Goal: Find specific page/section: Find specific page/section

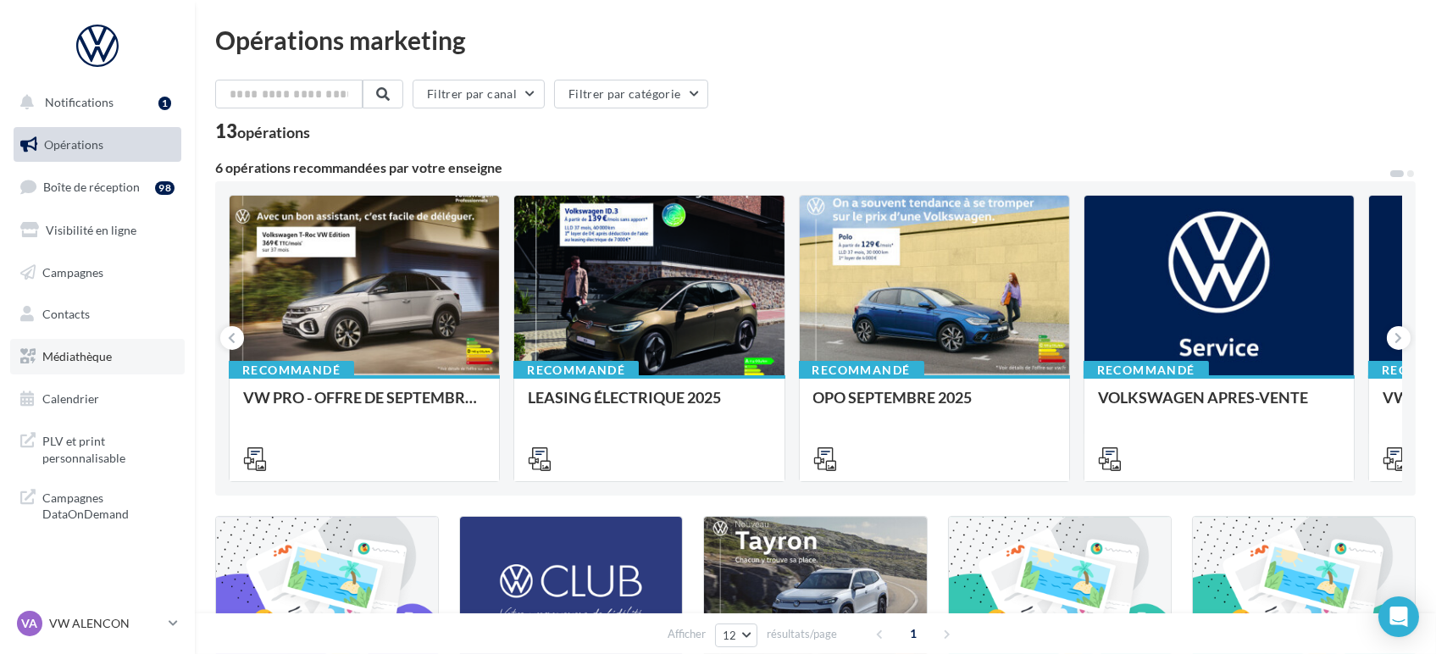
click at [95, 356] on span "Médiathèque" at bounding box center [76, 356] width 69 height 14
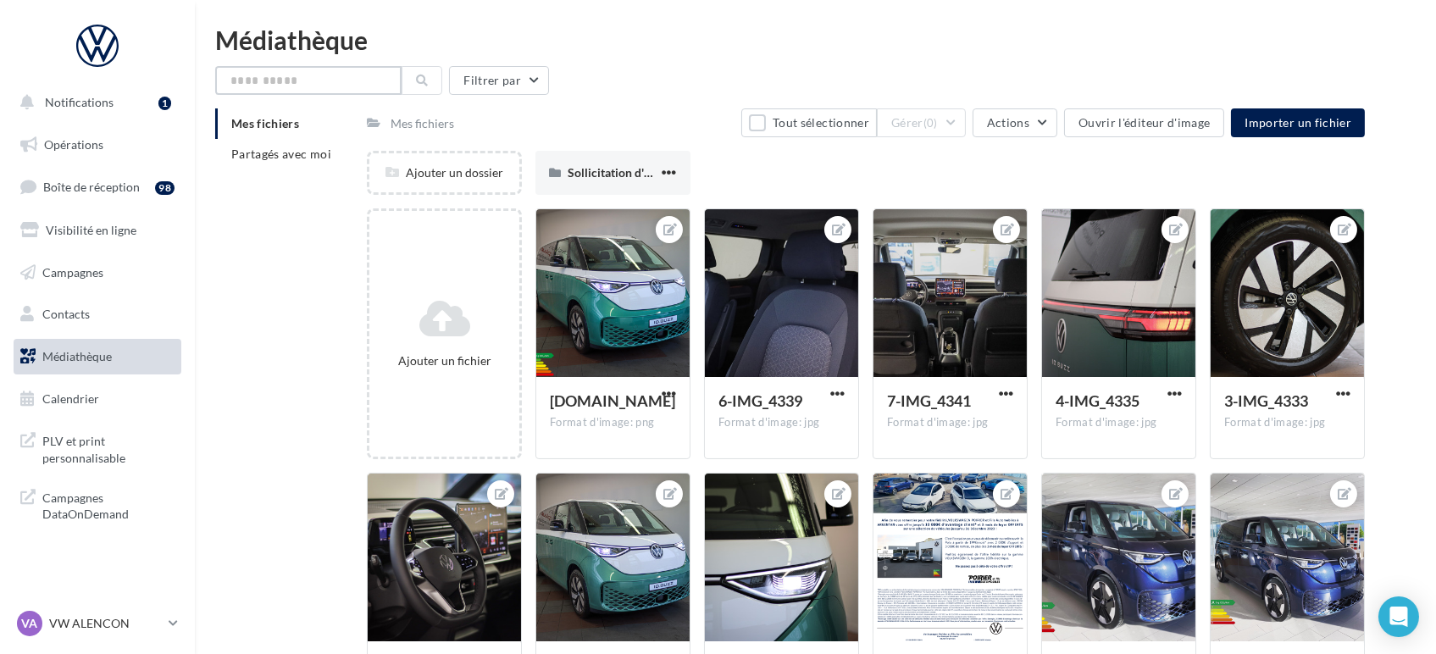
click at [265, 86] on input "text" at bounding box center [308, 80] width 186 height 29
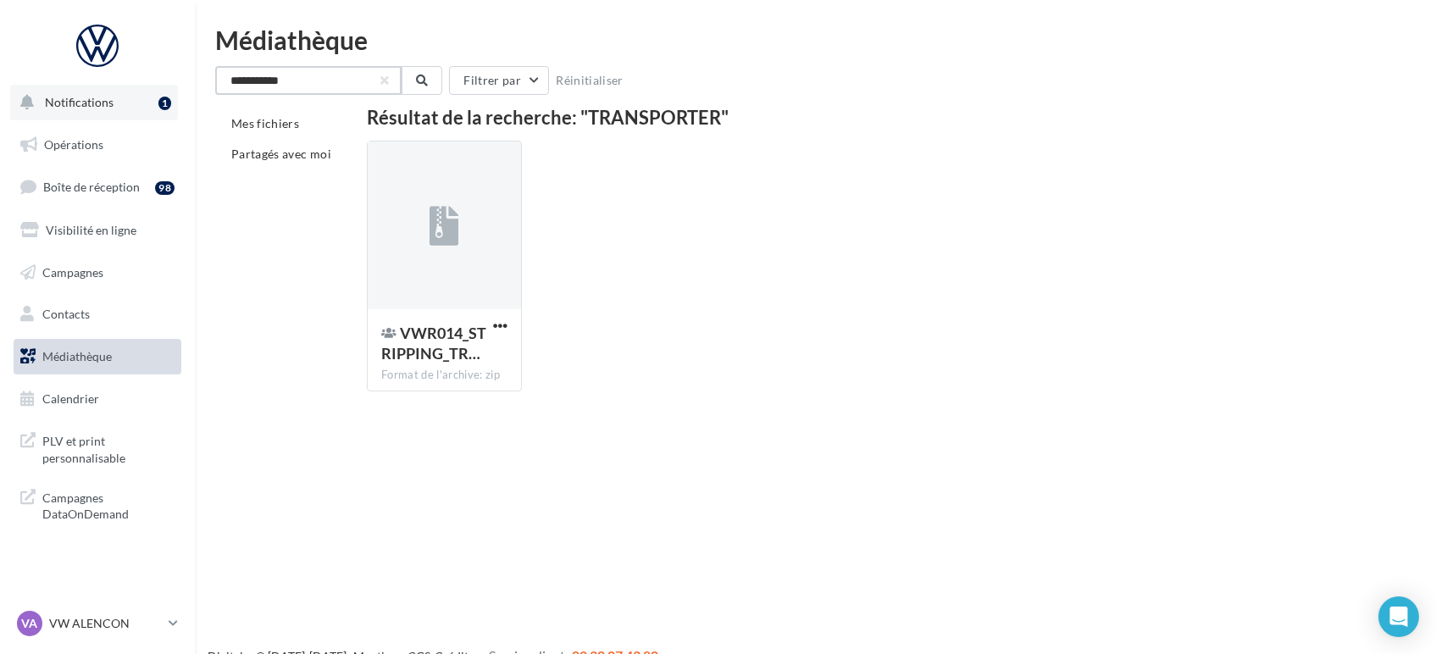
type input "**********"
click at [89, 105] on span "Notifications" at bounding box center [79, 102] width 69 height 14
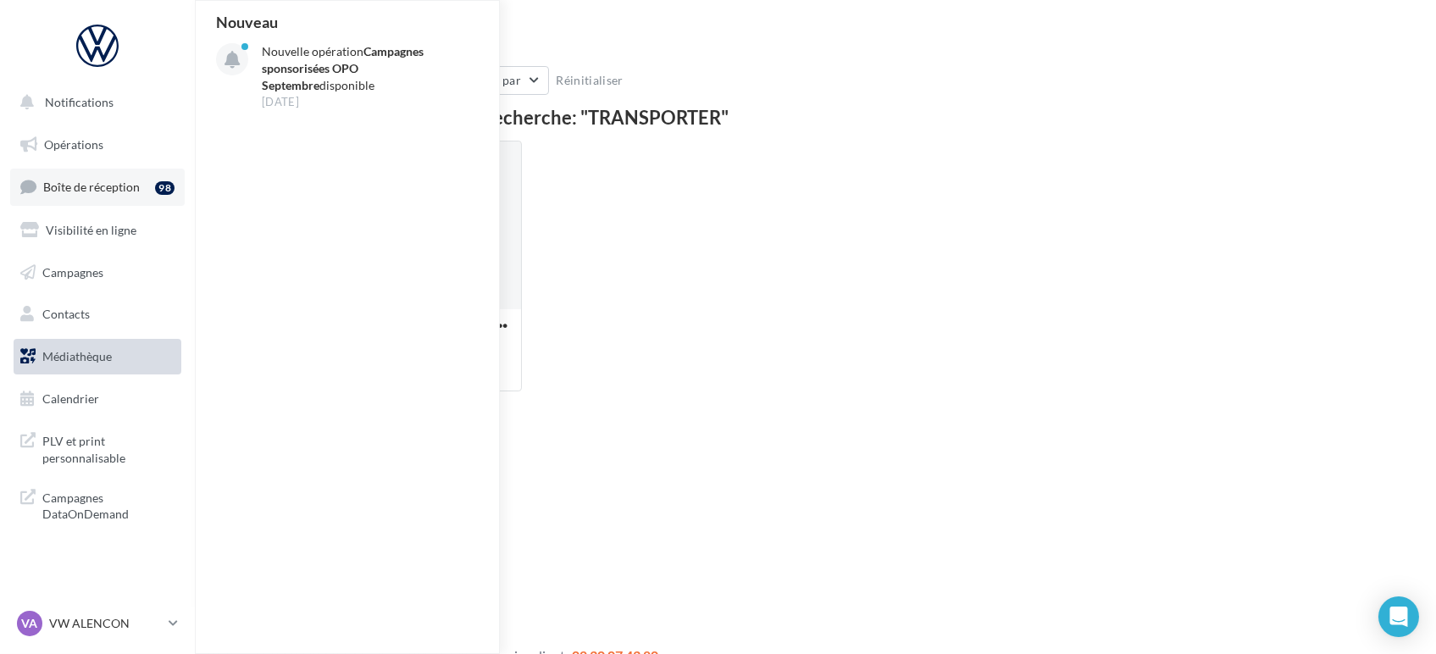
click at [65, 183] on span "Boîte de réception" at bounding box center [91, 187] width 97 height 14
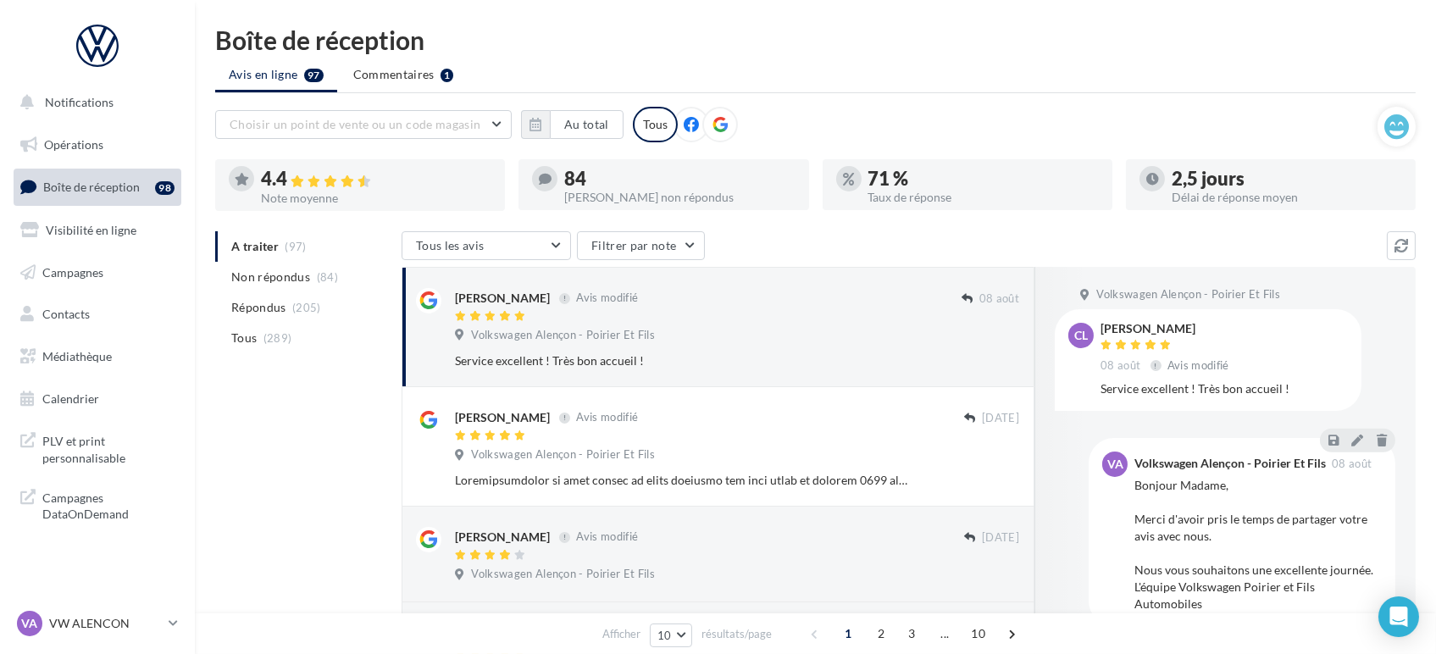
click at [830, 38] on div "Boîte de réception" at bounding box center [815, 39] width 1201 height 25
